Goal: Transaction & Acquisition: Purchase product/service

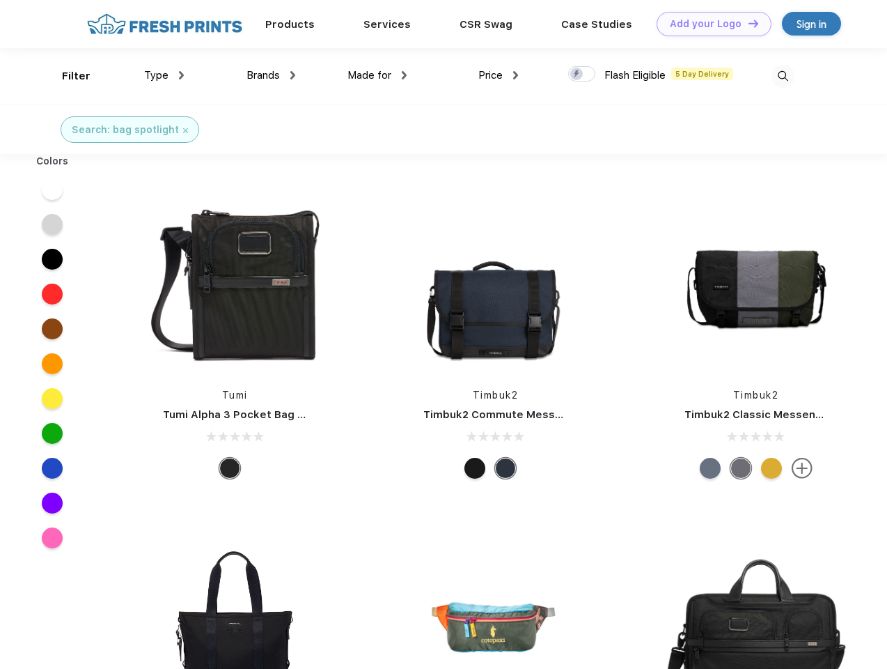
click at [709, 24] on link "Add your Logo Design Tool" at bounding box center [714, 24] width 115 height 24
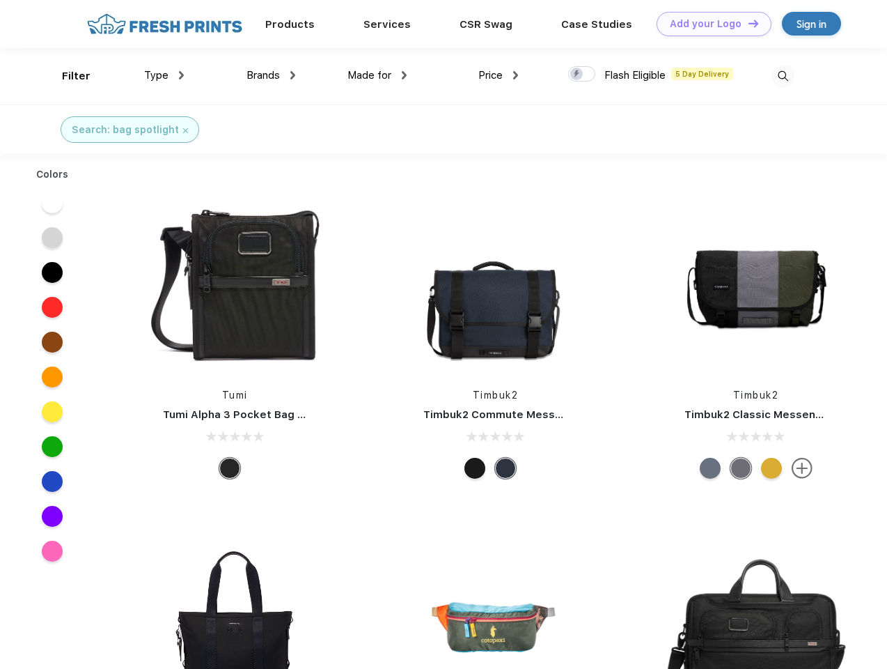
click at [0, 0] on div "Design Tool" at bounding box center [0, 0] width 0 height 0
click at [747, 23] on link "Add your Logo Design Tool" at bounding box center [714, 24] width 115 height 24
click at [67, 76] on div "Filter" at bounding box center [76, 76] width 29 height 16
click at [164, 75] on span "Type" at bounding box center [156, 75] width 24 height 13
click at [271, 75] on span "Brands" at bounding box center [263, 75] width 33 height 13
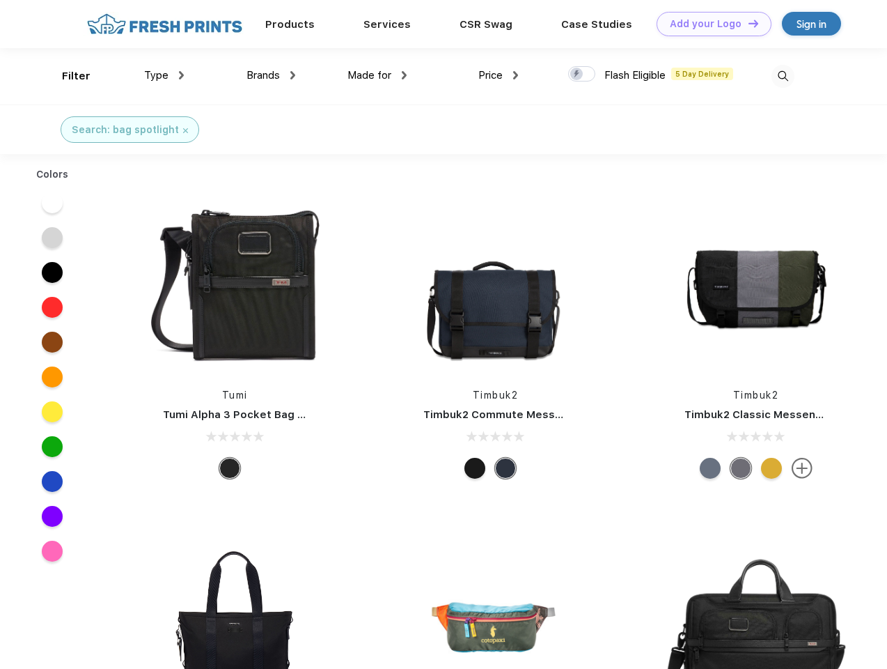
click at [378, 75] on span "Made for" at bounding box center [370, 75] width 44 height 13
click at [499, 75] on span "Price" at bounding box center [491, 75] width 24 height 13
click at [582, 75] on div at bounding box center [581, 73] width 27 height 15
click at [577, 75] on input "checkbox" at bounding box center [572, 69] width 9 height 9
click at [783, 76] on img at bounding box center [783, 76] width 23 height 23
